Goal: Task Accomplishment & Management: Manage account settings

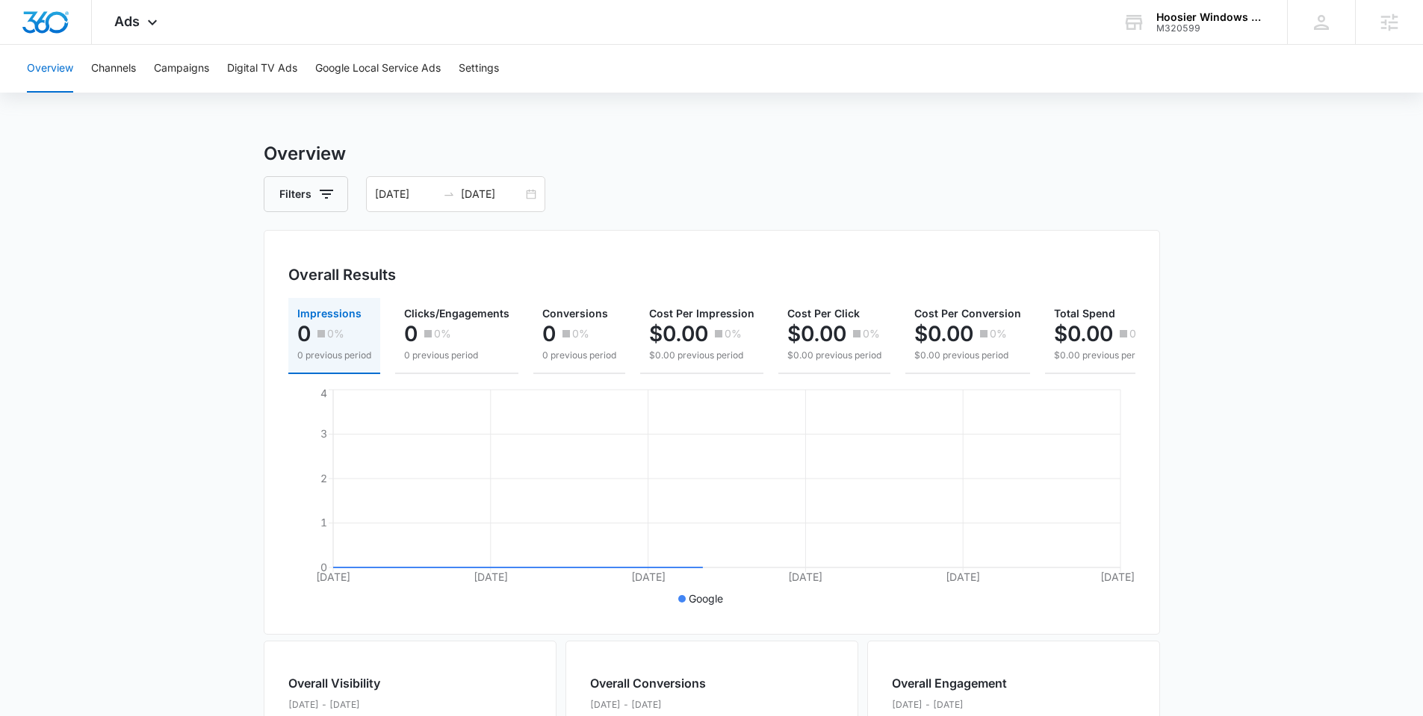
click at [449, 65] on div "Overview Channels Campaigns Digital TV Ads Google Local Service Ads Settings" at bounding box center [711, 69] width 1387 height 48
click at [429, 66] on button "Google Local Service Ads" at bounding box center [377, 69] width 125 height 48
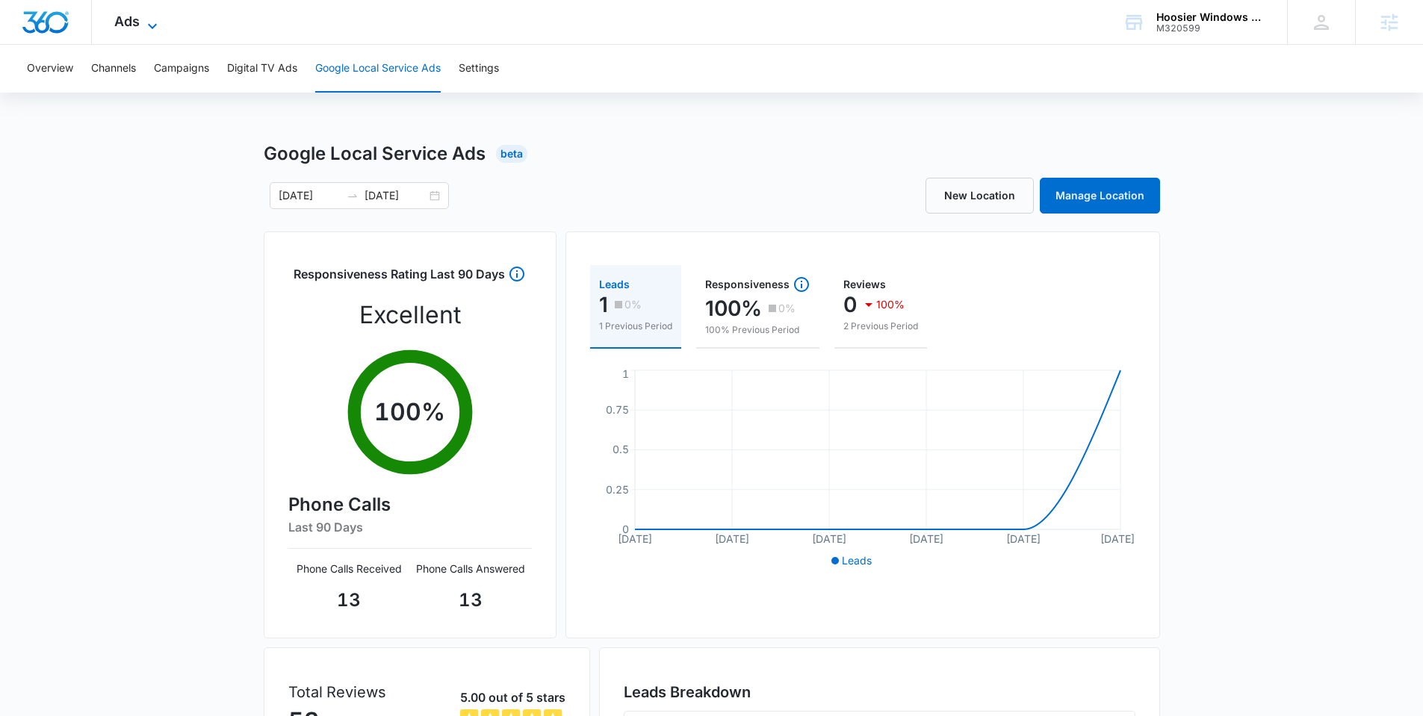
click at [154, 22] on icon at bounding box center [152, 26] width 18 height 18
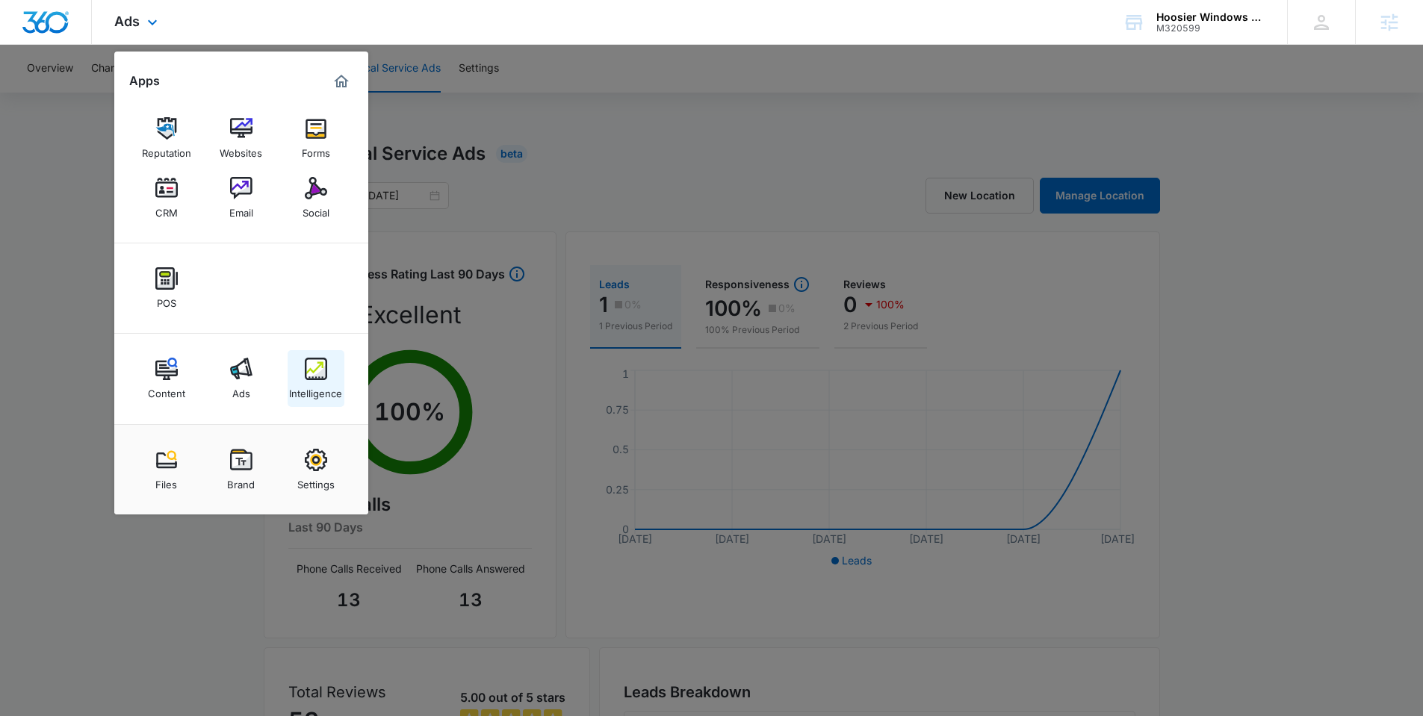
click at [312, 370] on img at bounding box center [316, 369] width 22 height 22
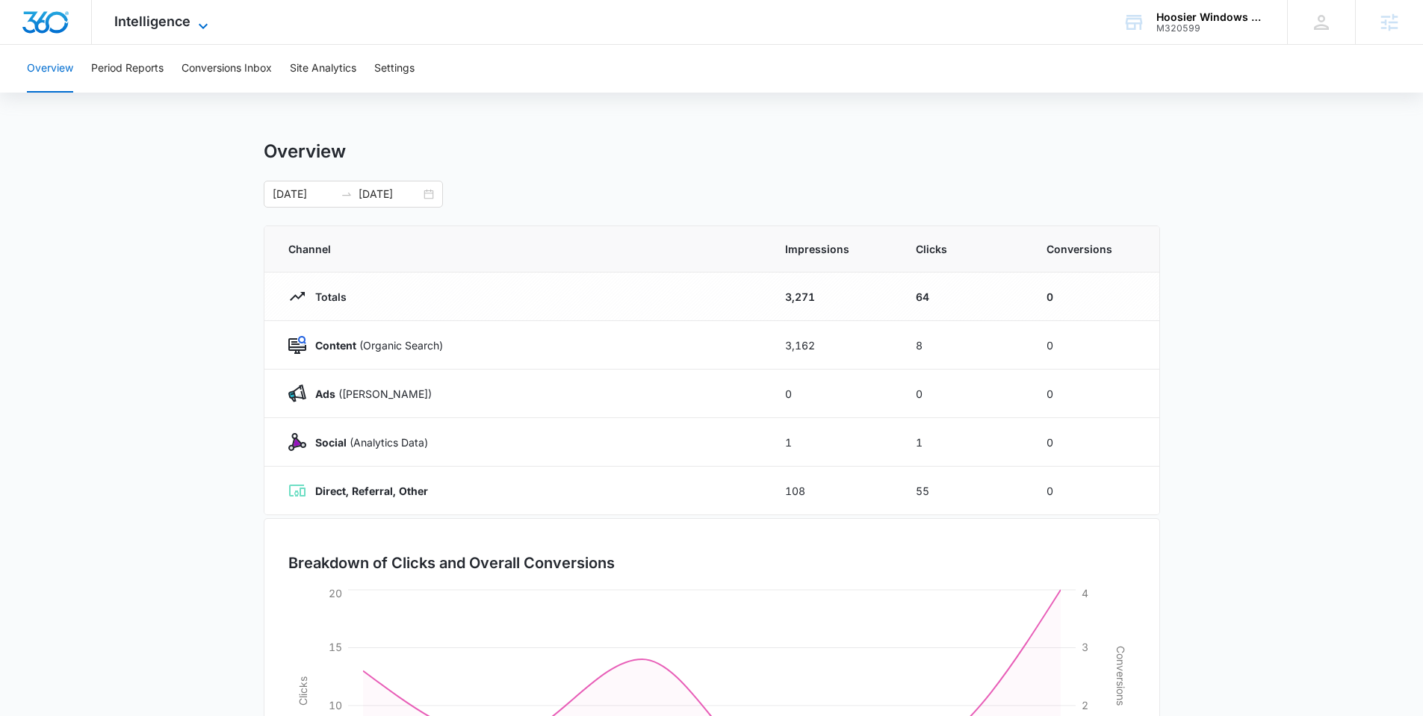
click at [180, 19] on span "Intelligence" at bounding box center [152, 21] width 76 height 16
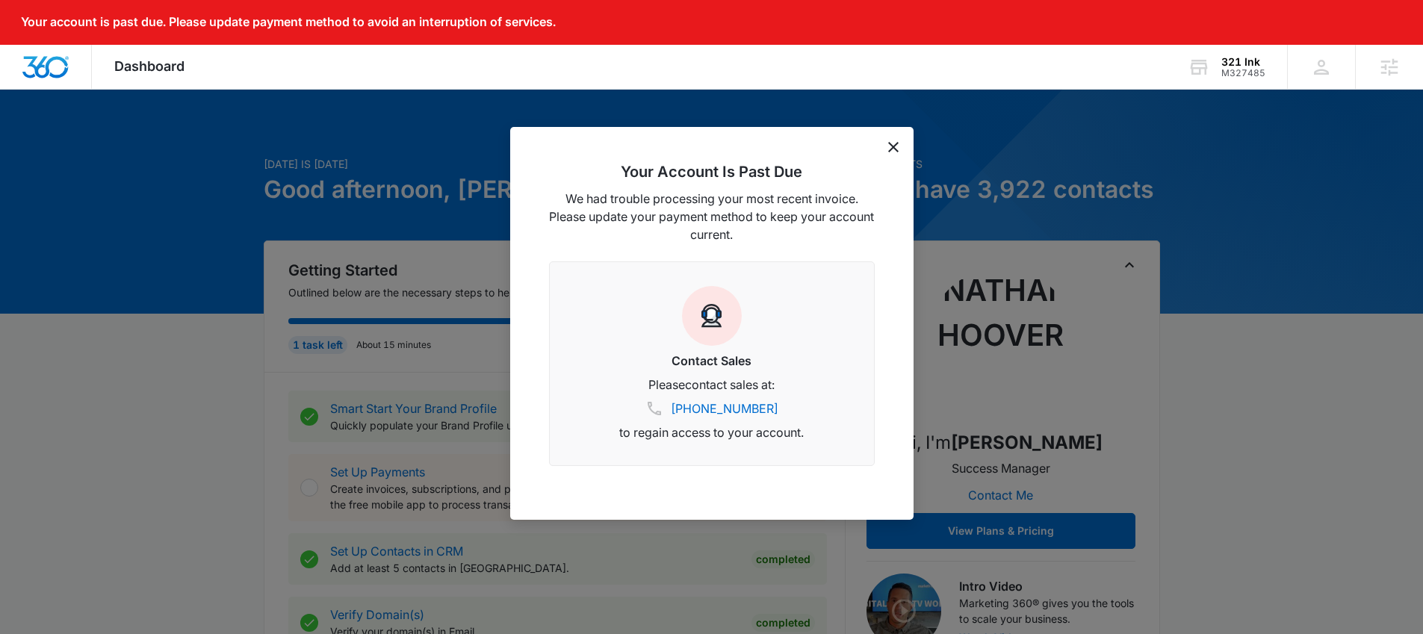
click at [896, 146] on icon "dismiss this dialog" at bounding box center [893, 147] width 10 height 10
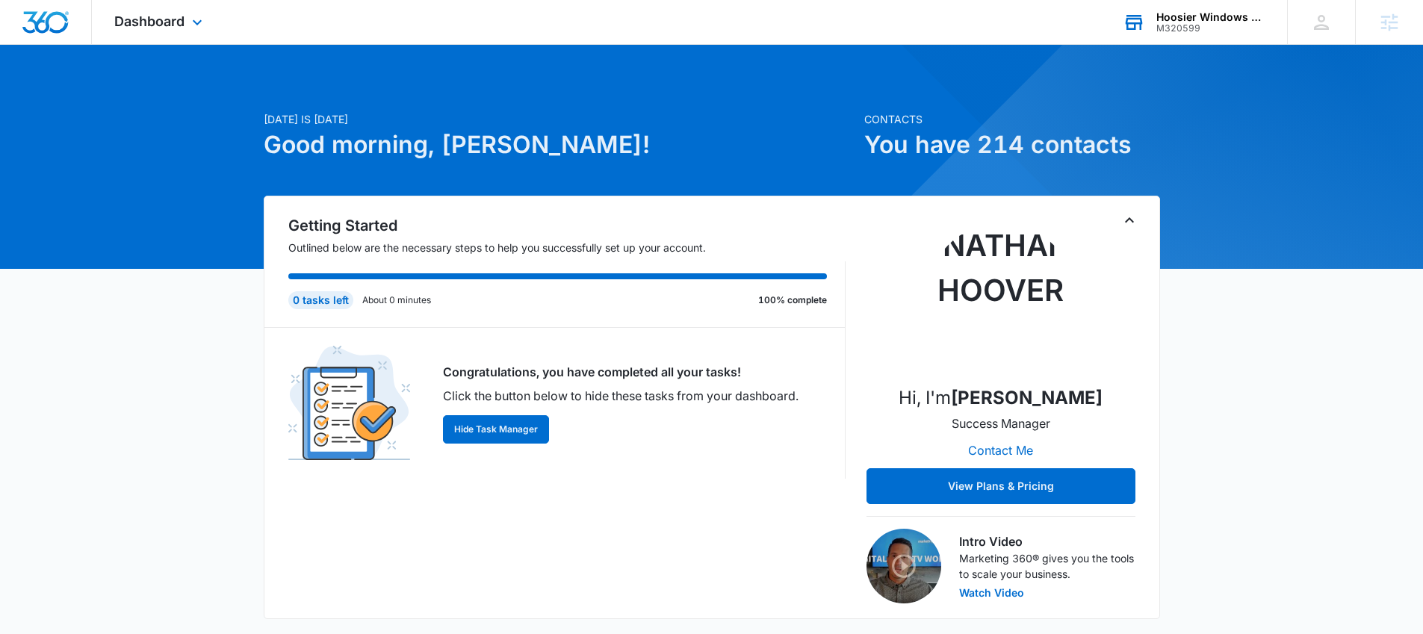
click at [1200, 21] on div "Hoosier Windows & Siding of Indianapolis" at bounding box center [1210, 17] width 109 height 12
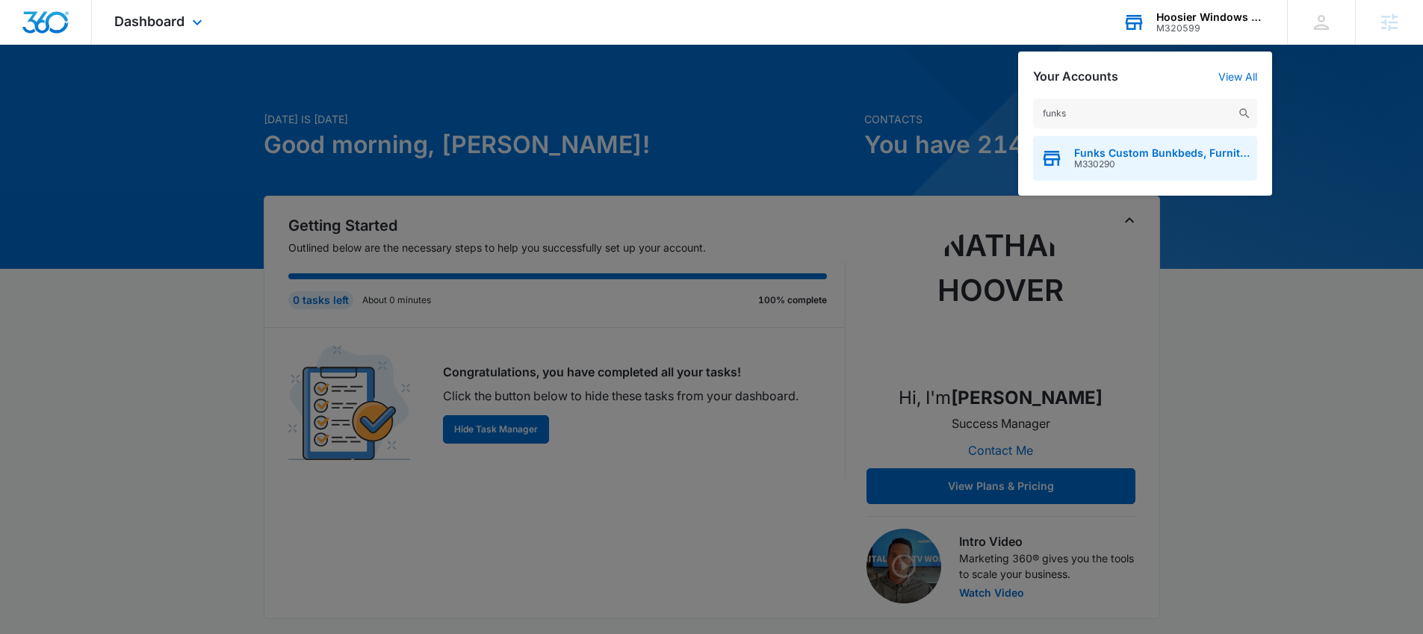
type input "funks"
click at [1108, 165] on span "M330290" at bounding box center [1162, 164] width 176 height 10
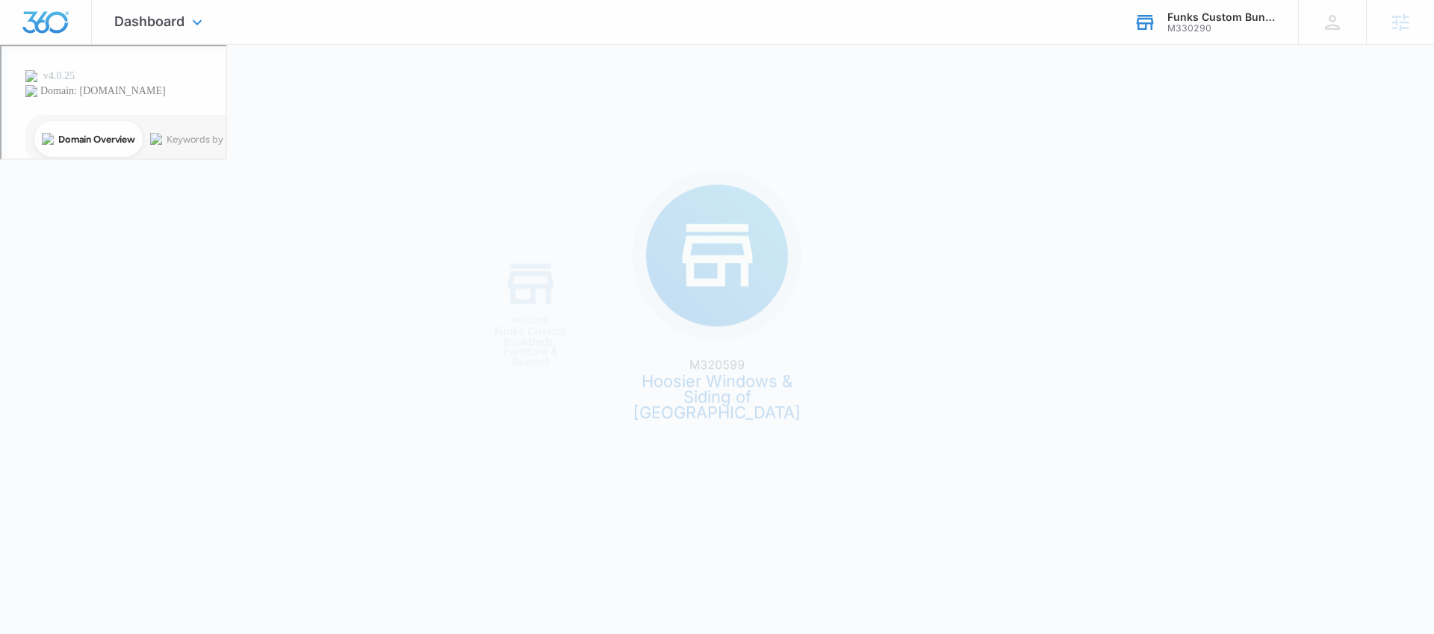
click at [1108, 165] on div "M320599 Hoosier Windows & Siding of Indianapolis M330290 Funks Custom Bunkbeds,…" at bounding box center [717, 317] width 1434 height 634
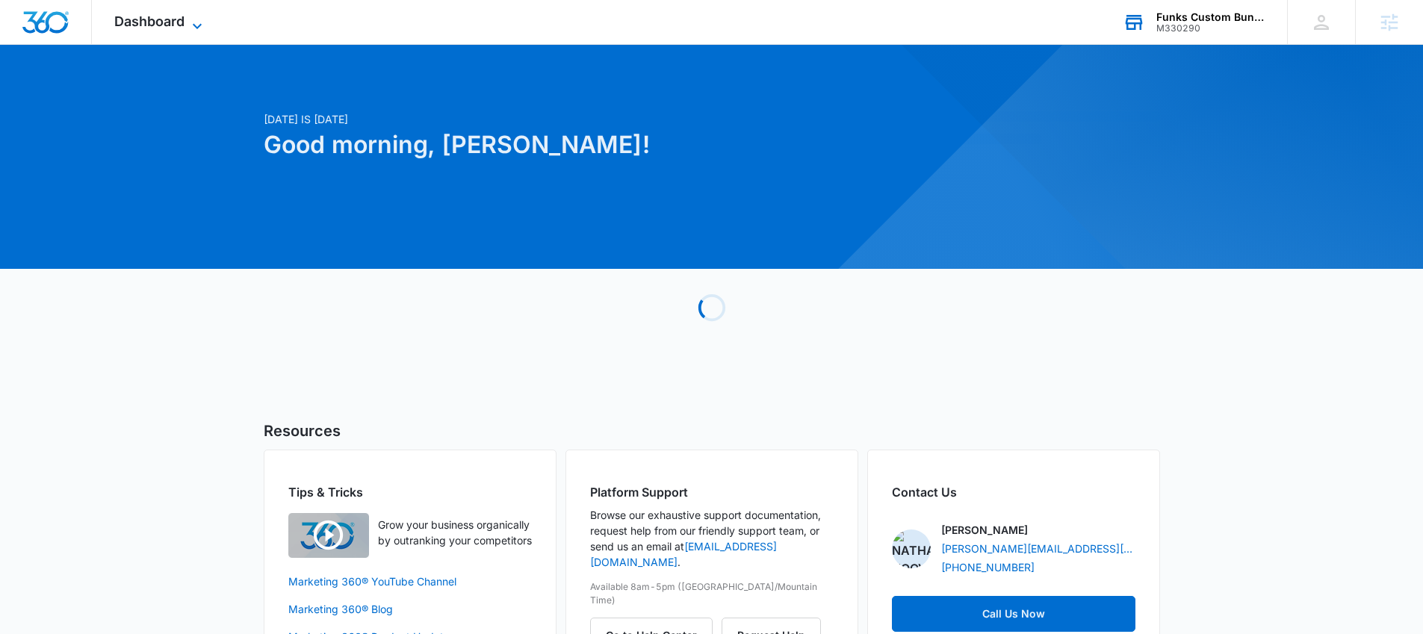
click at [158, 22] on span "Dashboard" at bounding box center [149, 21] width 70 height 16
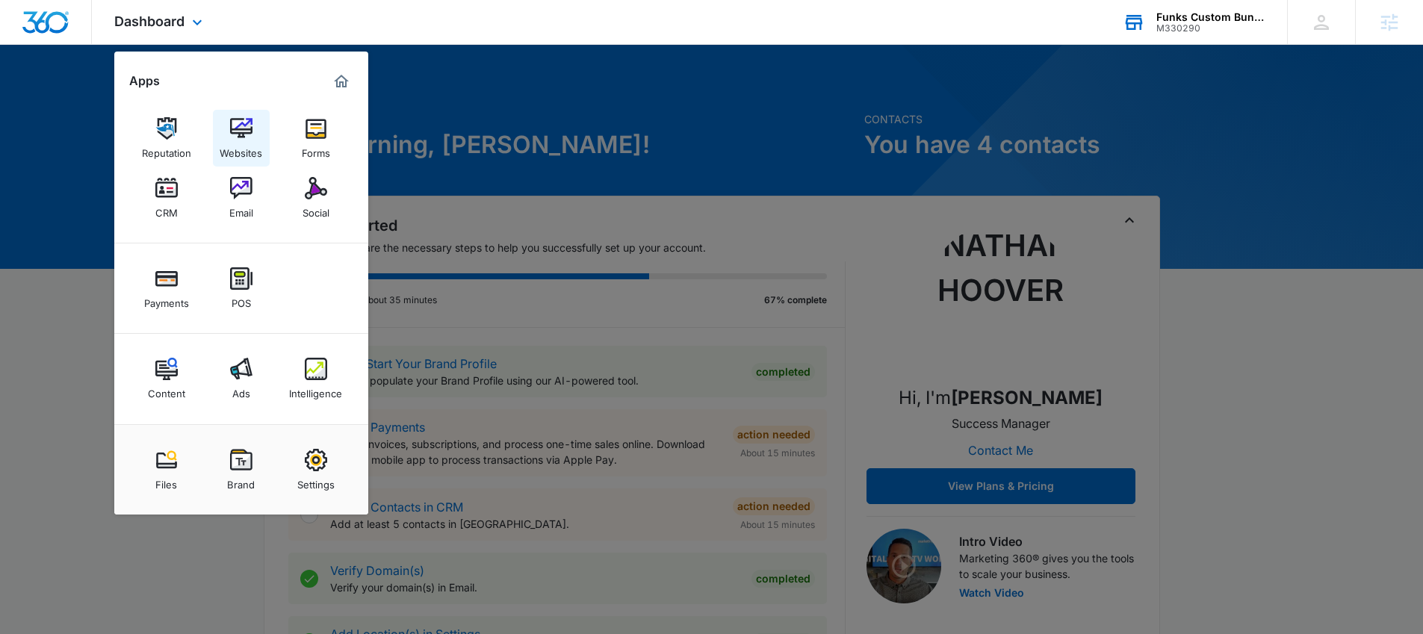
click at [242, 138] on img at bounding box center [241, 128] width 22 height 22
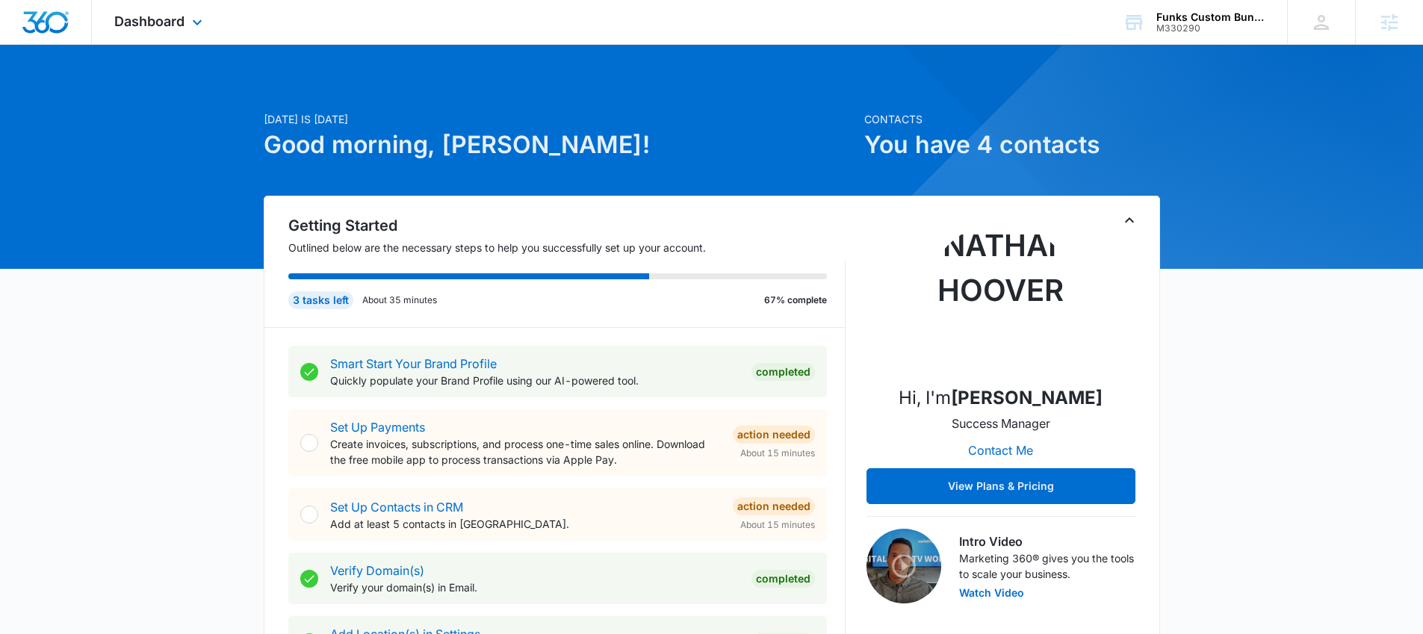
click at [172, 31] on div "Dashboard Apps Reputation Websites Forms CRM Email Social Payments POS Content …" at bounding box center [160, 22] width 137 height 44
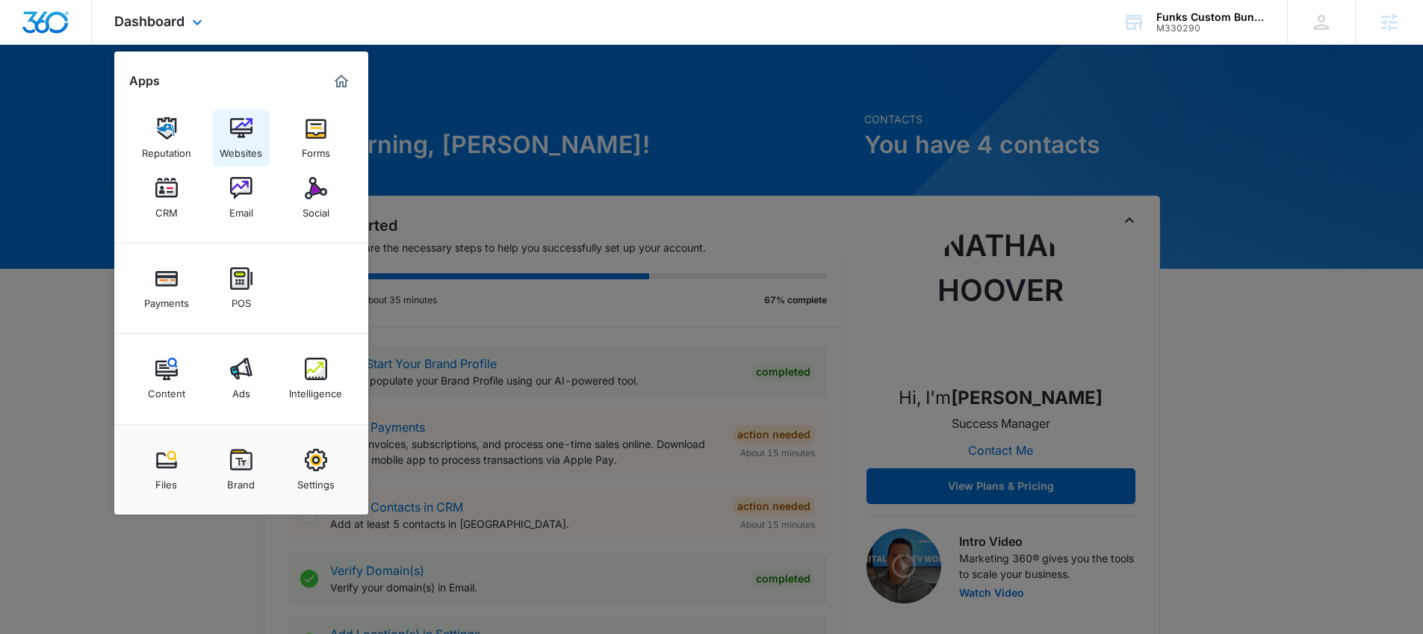
click at [233, 144] on div "Websites" at bounding box center [241, 149] width 43 height 19
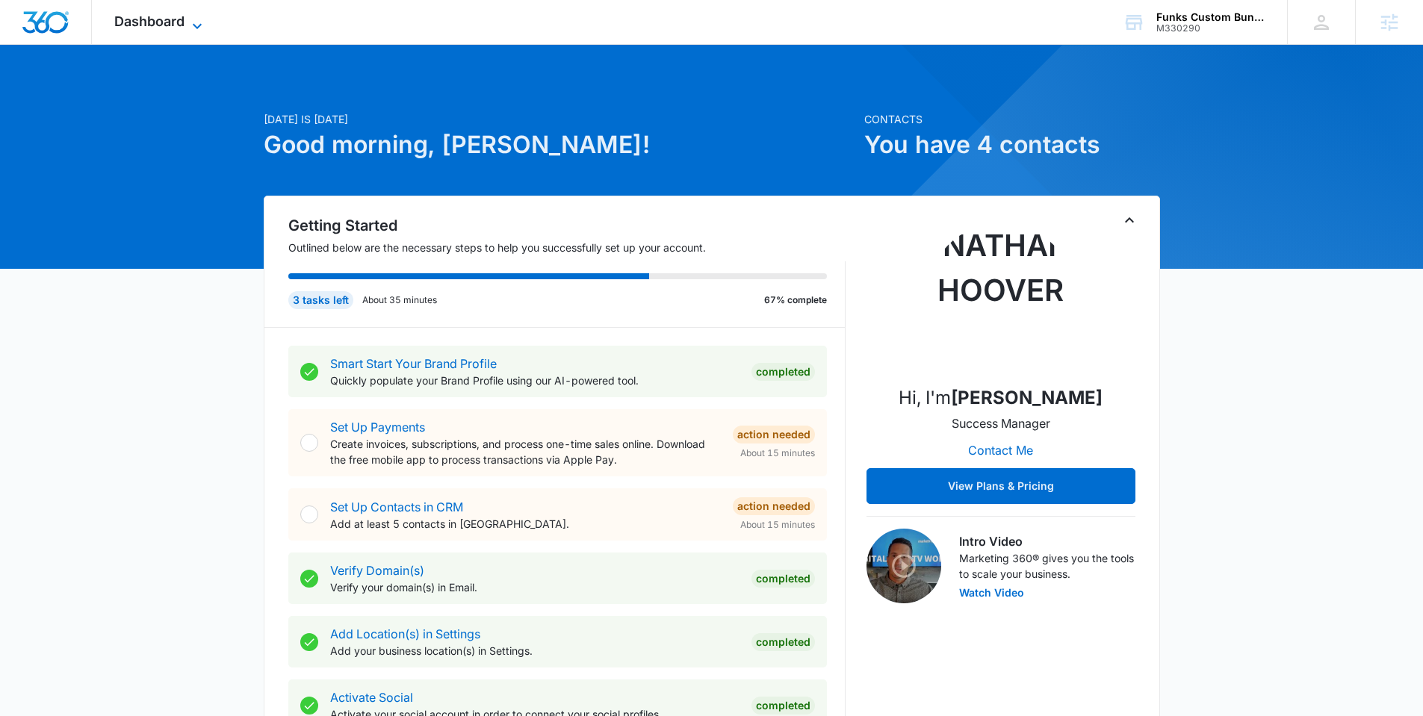
click at [173, 24] on span "Dashboard" at bounding box center [149, 21] width 70 height 16
click at [164, 24] on span "Dashboard" at bounding box center [149, 21] width 70 height 16
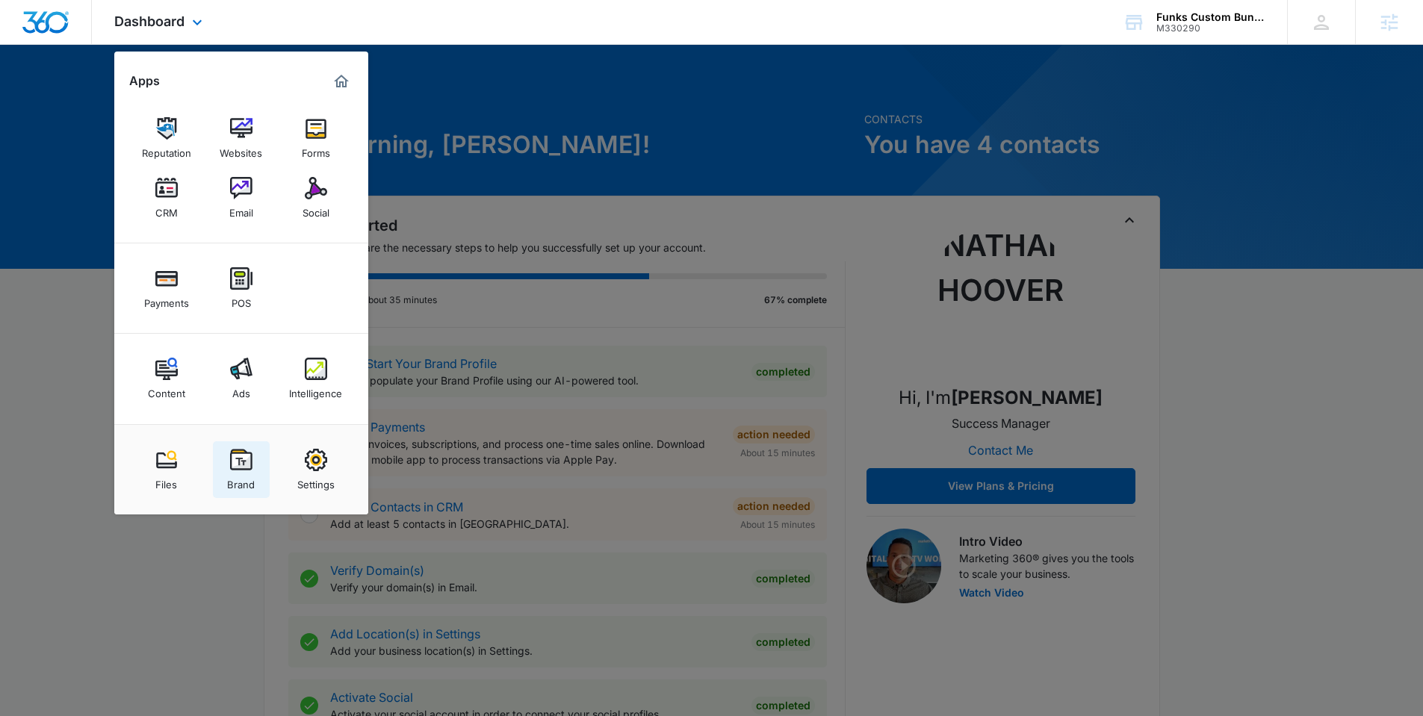
click at [242, 466] on img at bounding box center [241, 460] width 22 height 22
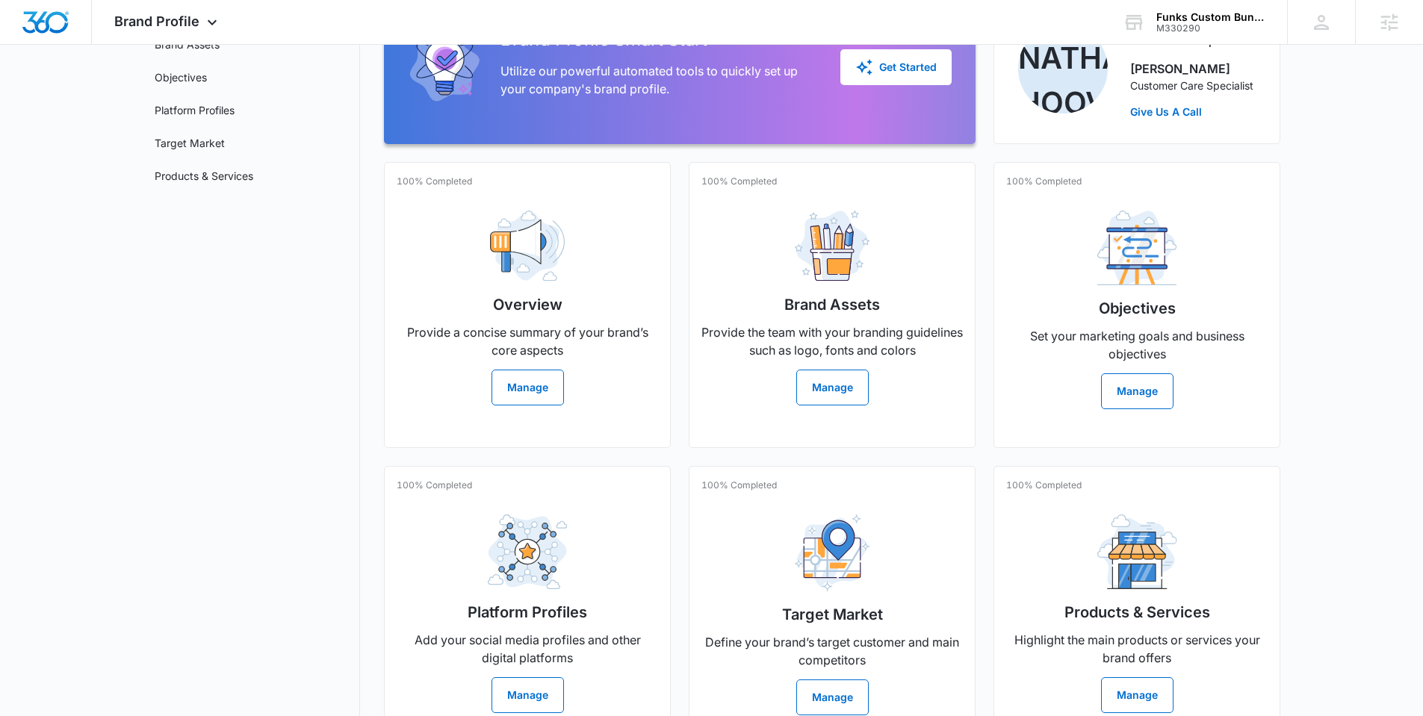
scroll to position [241, 0]
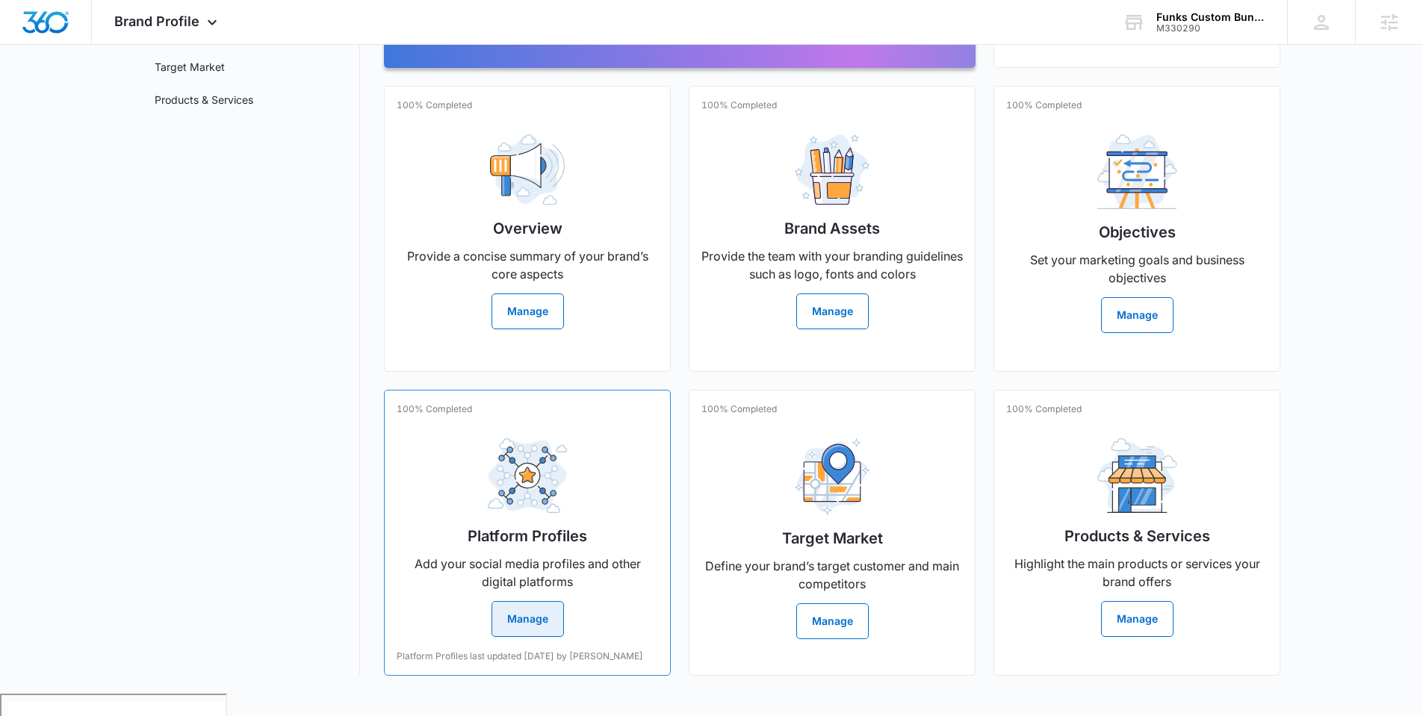
click at [538, 634] on button "Manage" at bounding box center [527, 619] width 72 height 36
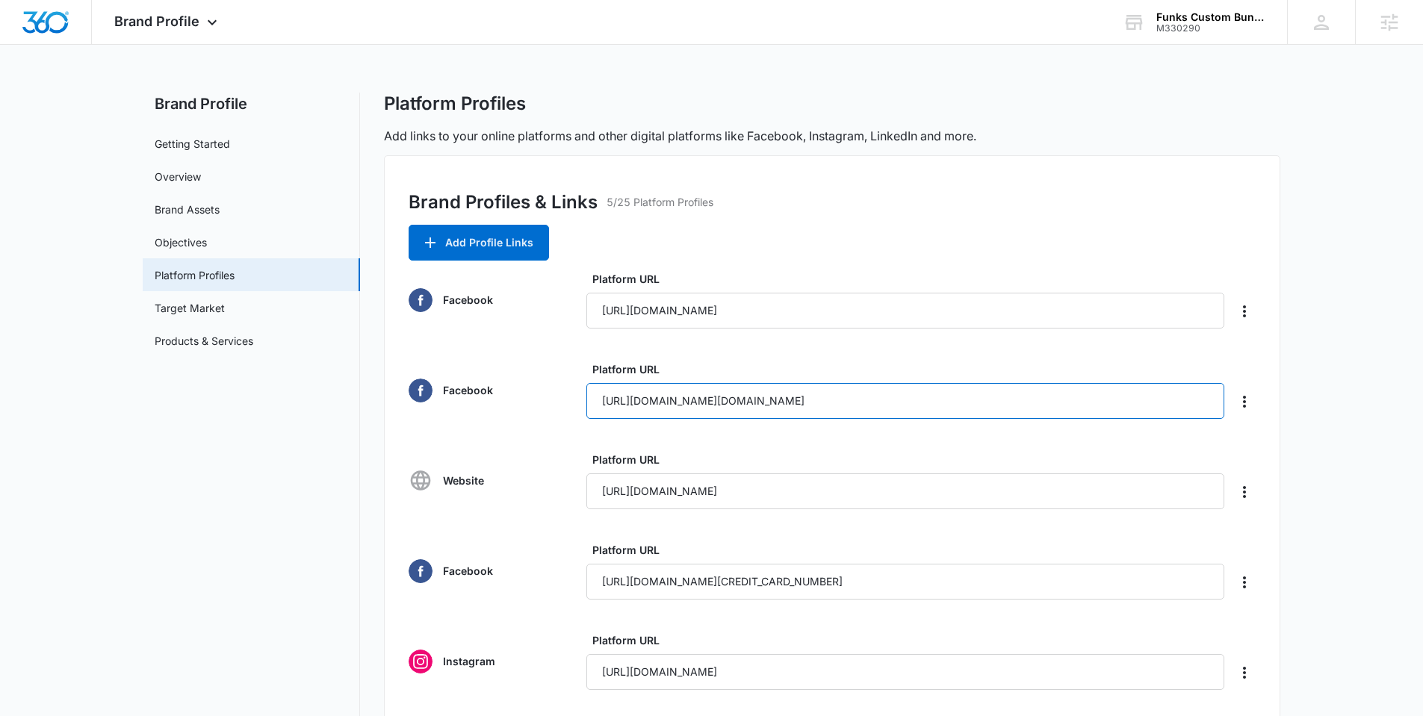
drag, startPoint x: 866, startPoint y: 397, endPoint x: 583, endPoint y: 393, distance: 282.4
click at [583, 393] on div "Facebook Platform URL [URL][DOMAIN_NAME][DOMAIN_NAME]" at bounding box center [832, 391] width 847 height 58
drag, startPoint x: 935, startPoint y: 306, endPoint x: 581, endPoint y: 319, distance: 354.3
click at [581, 319] on div "Facebook Platform URL [URL][DOMAIN_NAME]" at bounding box center [832, 300] width 847 height 58
drag, startPoint x: 926, startPoint y: 579, endPoint x: 528, endPoint y: 567, distance: 398.3
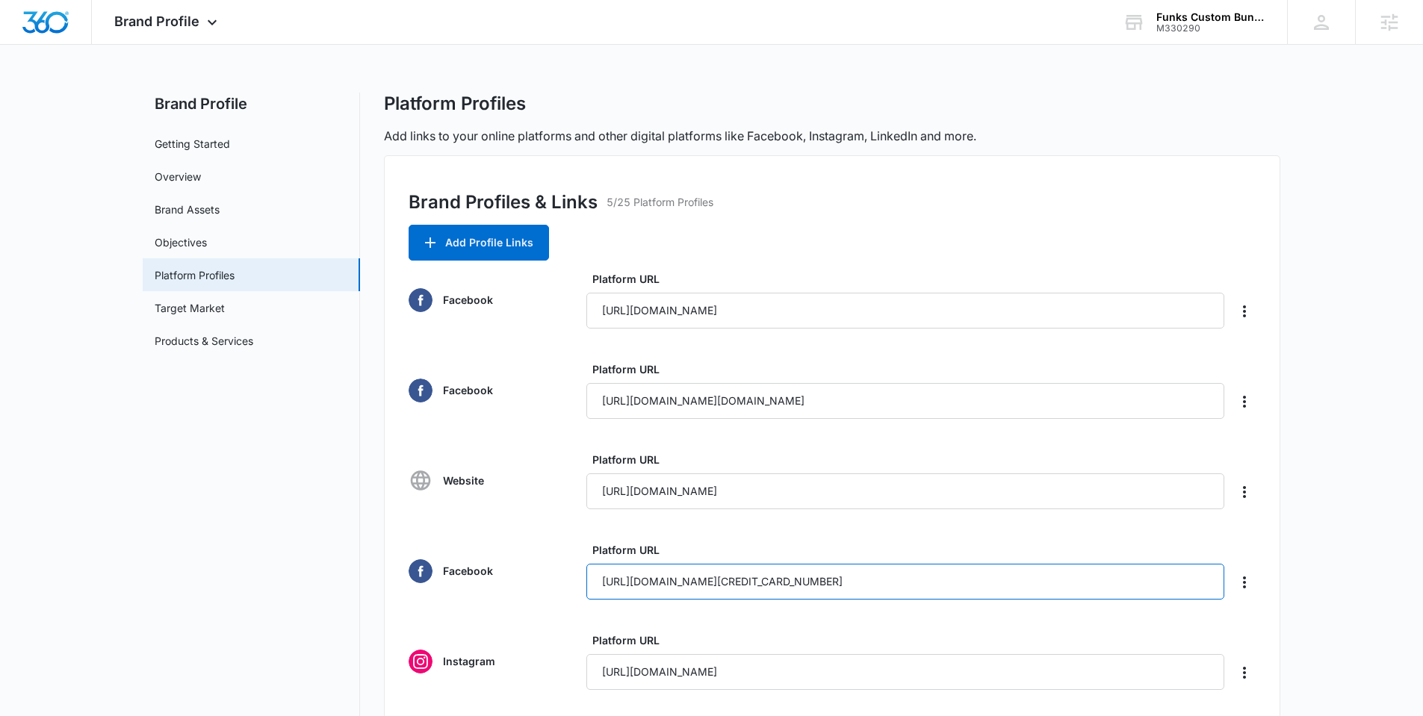
click at [528, 567] on div "Facebook Platform URL [URL][DOMAIN_NAME][CREDIT_CARD_NUMBER]" at bounding box center [832, 571] width 847 height 58
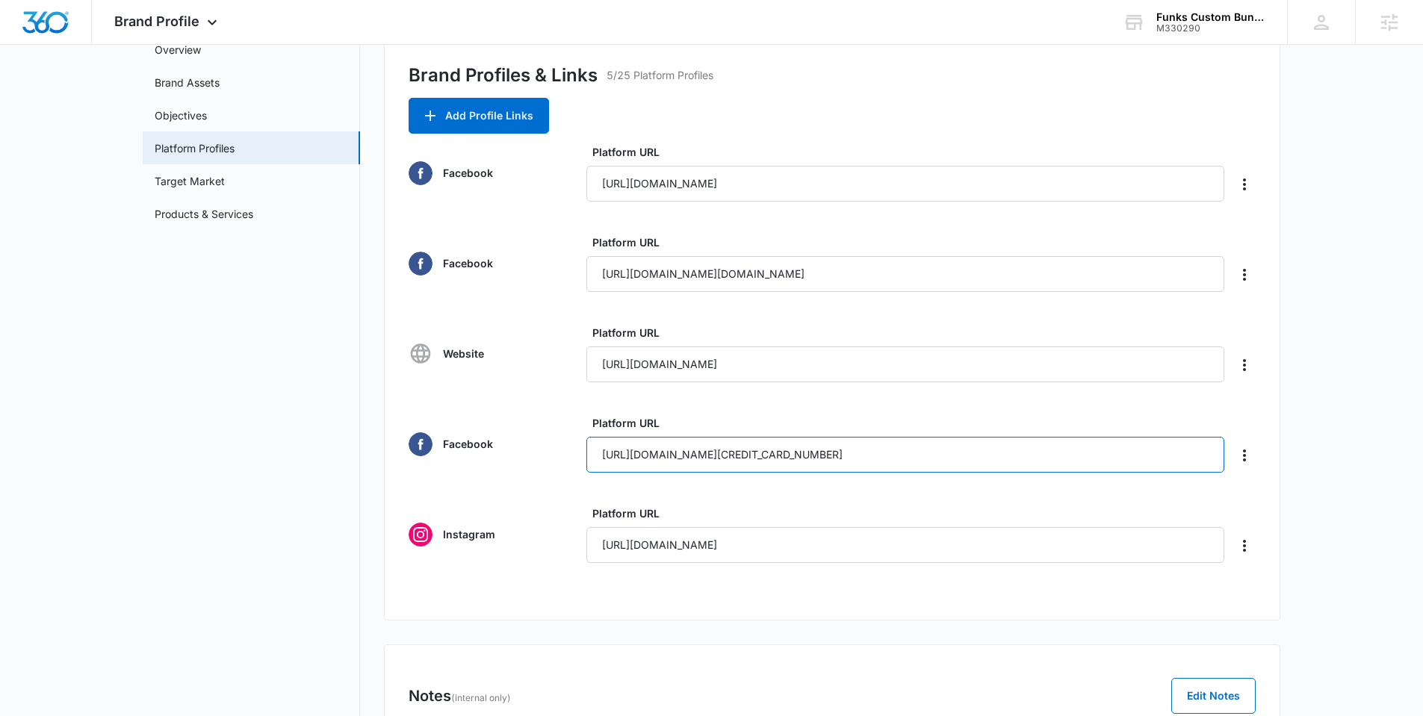
scroll to position [129, 0]
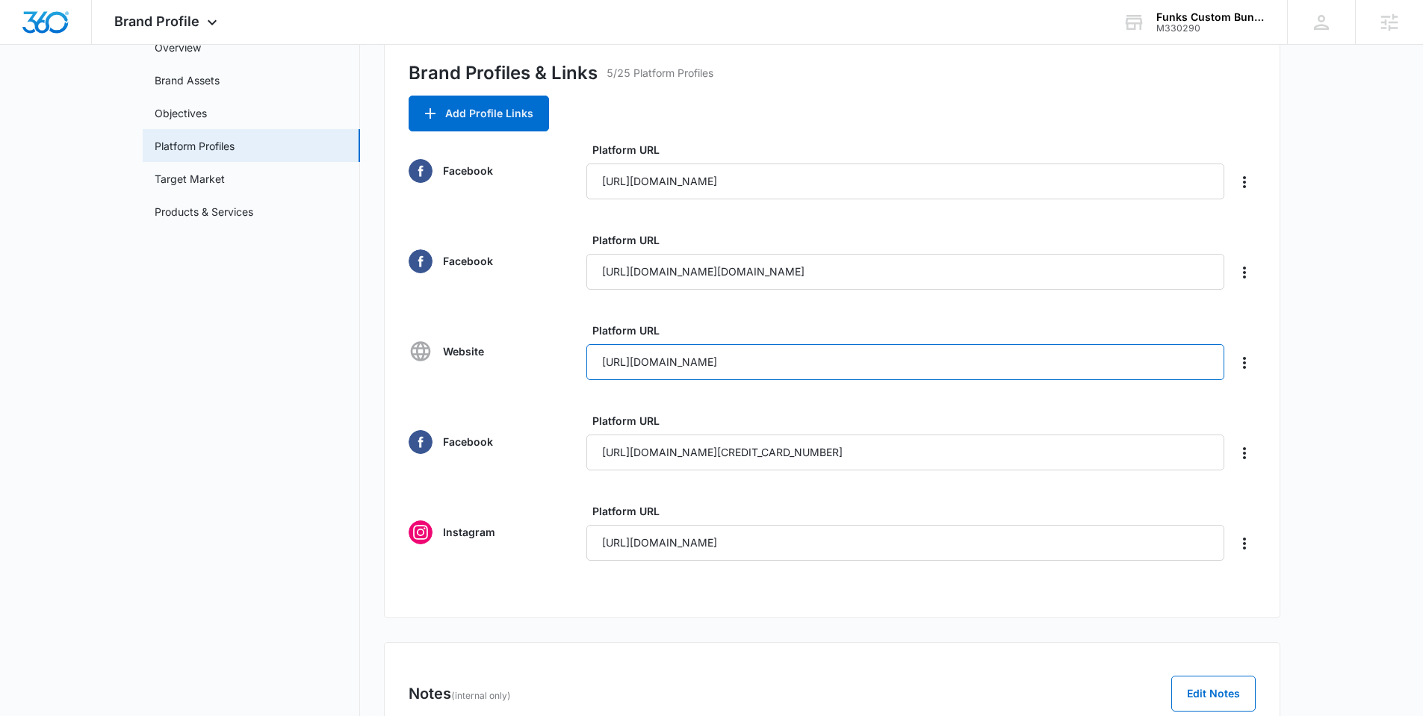
drag, startPoint x: 1058, startPoint y: 359, endPoint x: 530, endPoint y: 362, distance: 528.1
click at [531, 362] on div "Website Platform URL [URL][DOMAIN_NAME]" at bounding box center [832, 352] width 847 height 58
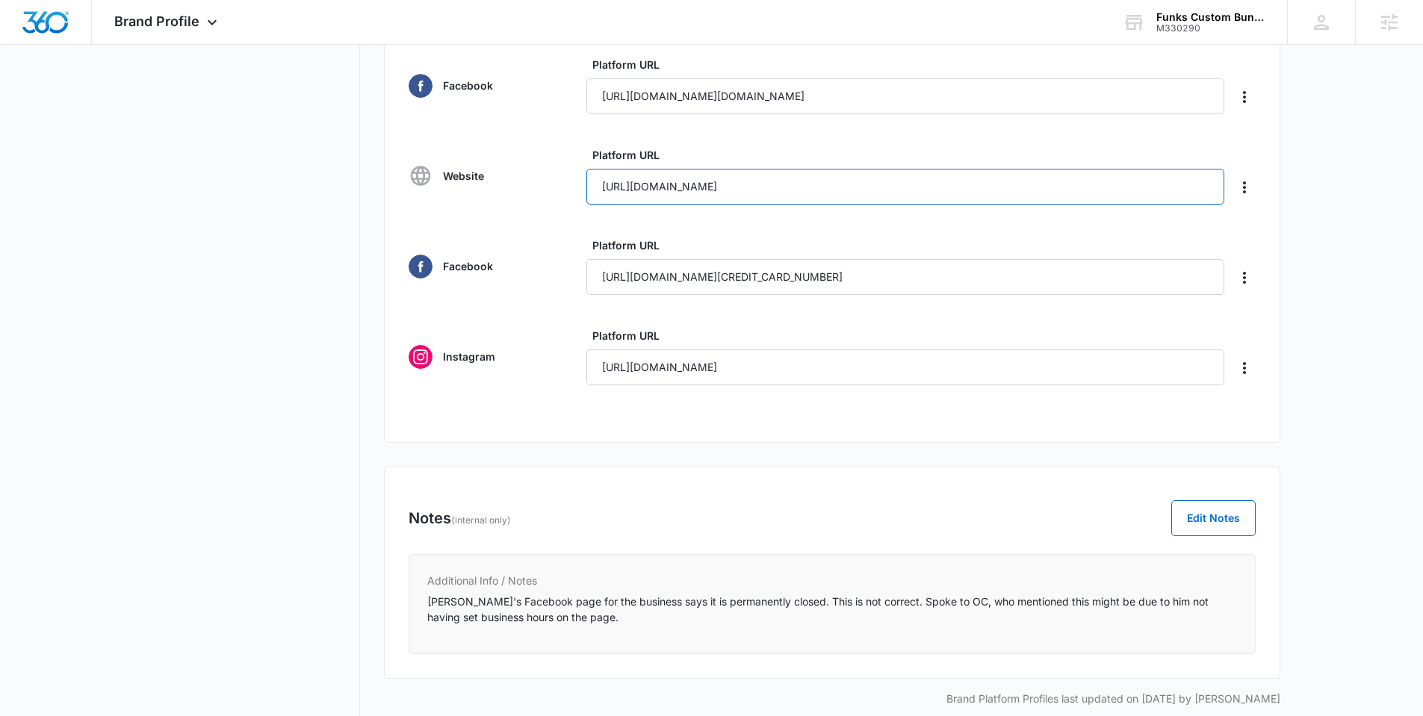
scroll to position [323, 0]
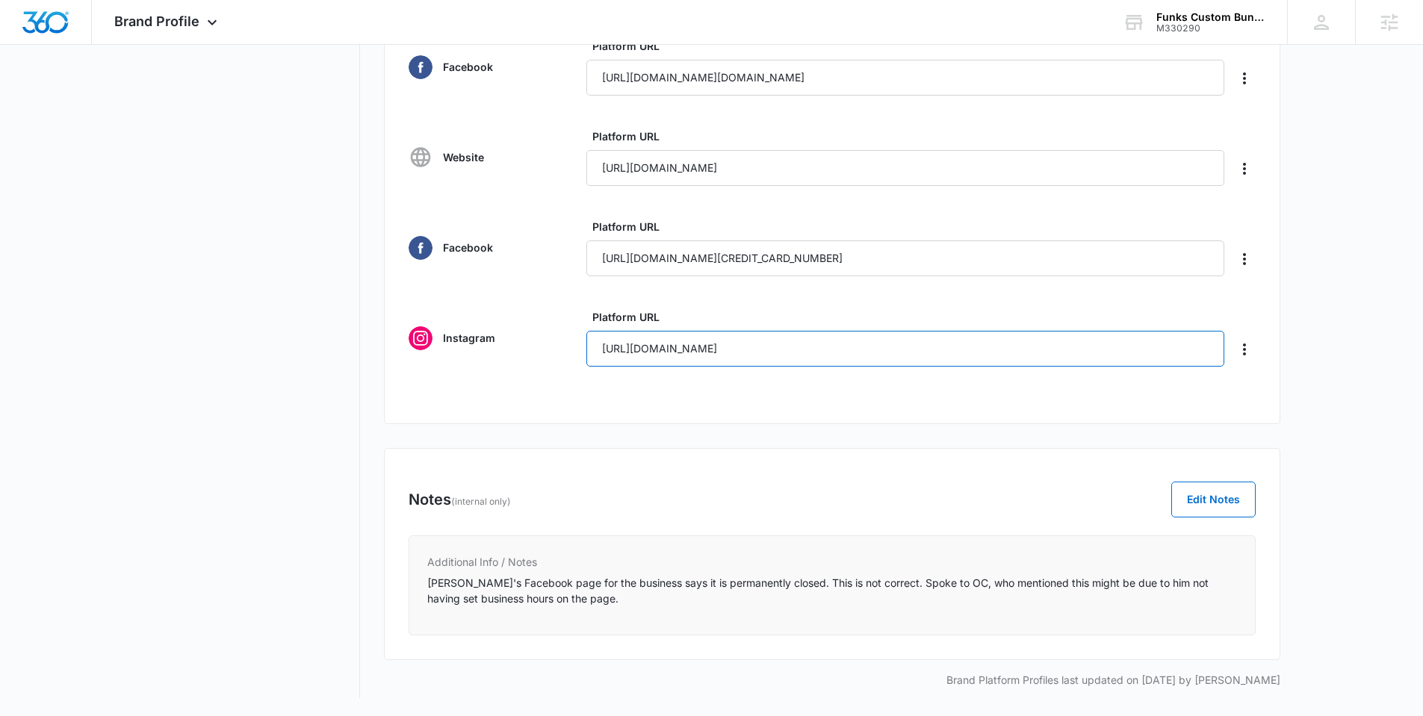
drag, startPoint x: 805, startPoint y: 347, endPoint x: 520, endPoint y: 347, distance: 285.3
click at [520, 347] on div "Instagram Platform URL [URL][DOMAIN_NAME]" at bounding box center [832, 338] width 847 height 58
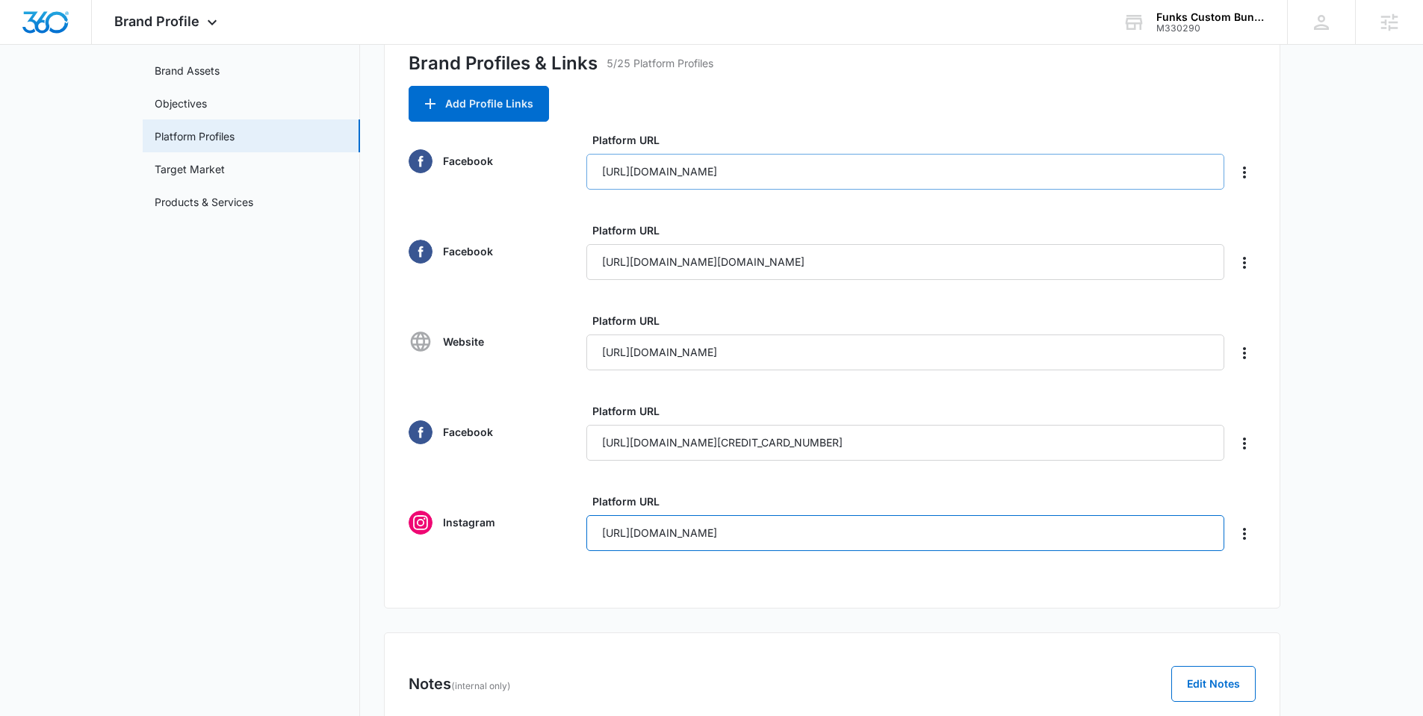
scroll to position [66, 0]
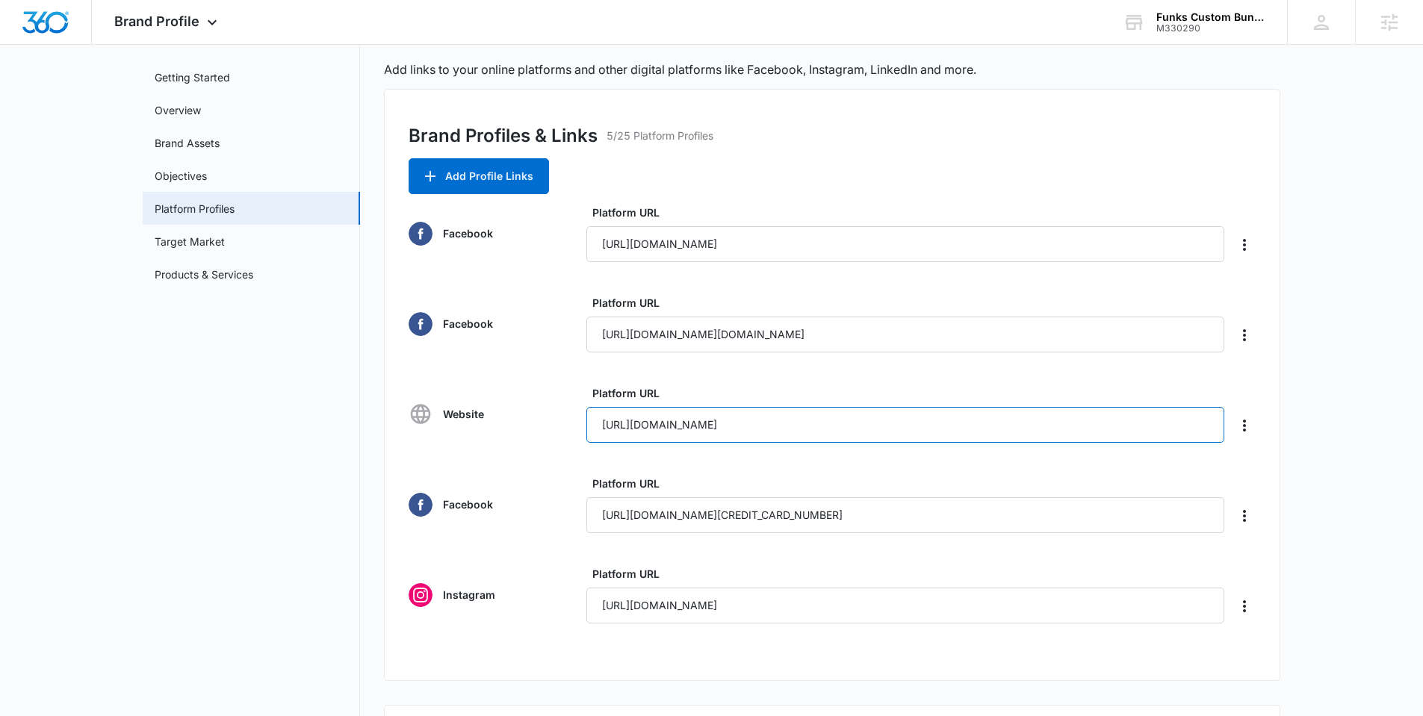
drag, startPoint x: 1038, startPoint y: 423, endPoint x: 863, endPoint y: 432, distance: 175.0
click at [863, 432] on input "[URL][DOMAIN_NAME]" at bounding box center [905, 425] width 638 height 36
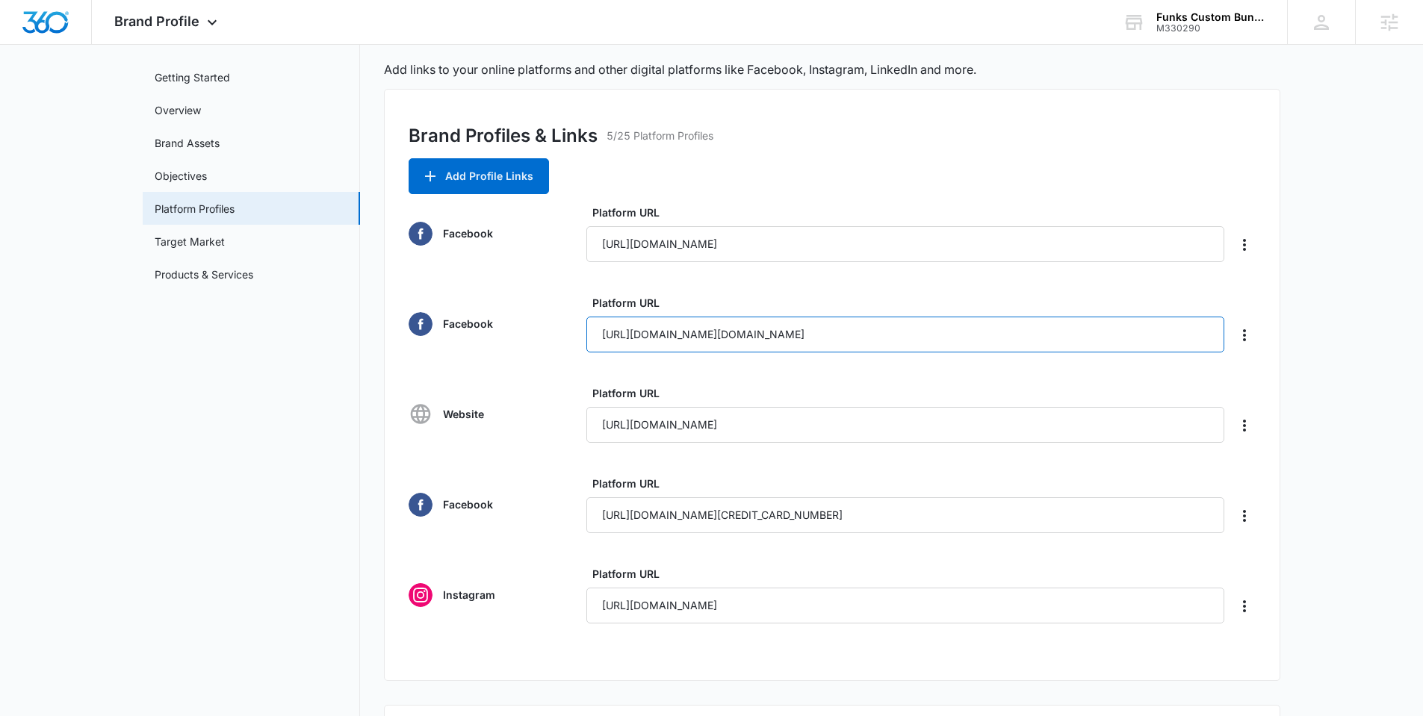
drag, startPoint x: 842, startPoint y: 333, endPoint x: 510, endPoint y: 341, distance: 331.7
click at [510, 341] on div "Facebook Platform URL [URL][DOMAIN_NAME][DOMAIN_NAME]" at bounding box center [832, 324] width 847 height 58
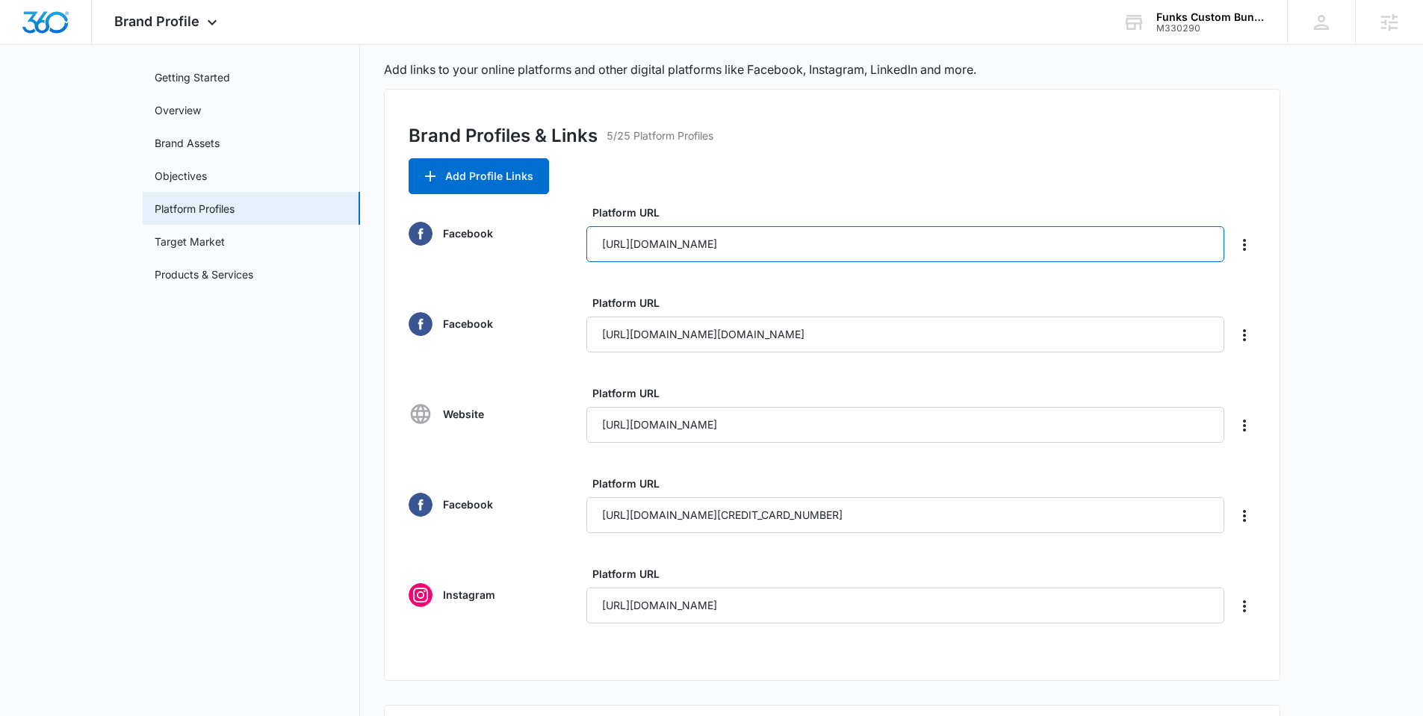
drag, startPoint x: 879, startPoint y: 244, endPoint x: 554, endPoint y: 243, distance: 324.9
click at [558, 243] on div "Facebook Platform URL [URL][DOMAIN_NAME]" at bounding box center [832, 234] width 847 height 58
